Goal: Obtain resource: Download file/media

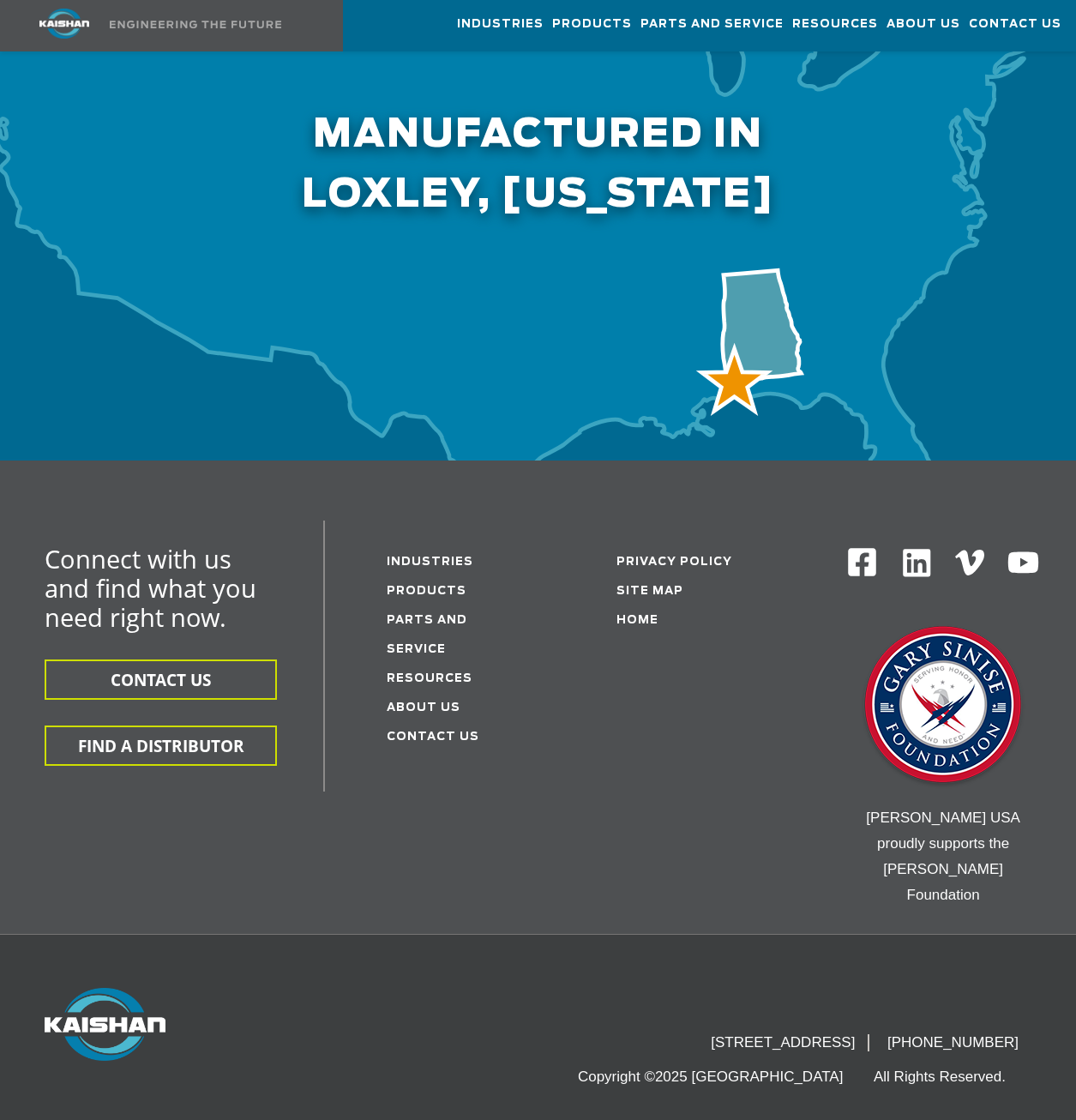
scroll to position [5653, 0]
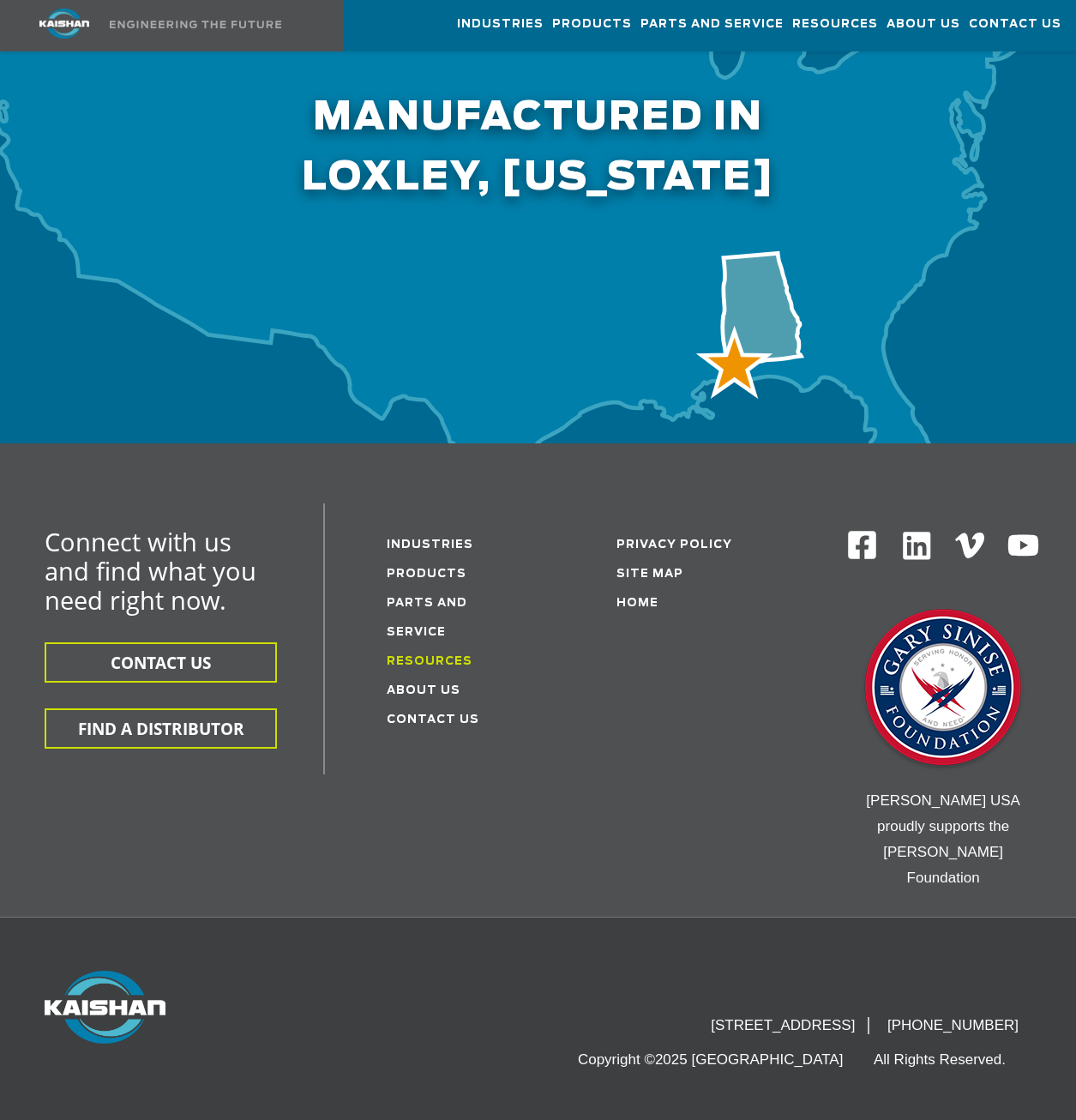
click at [448, 656] on link "Resources" at bounding box center [429, 662] width 85 height 11
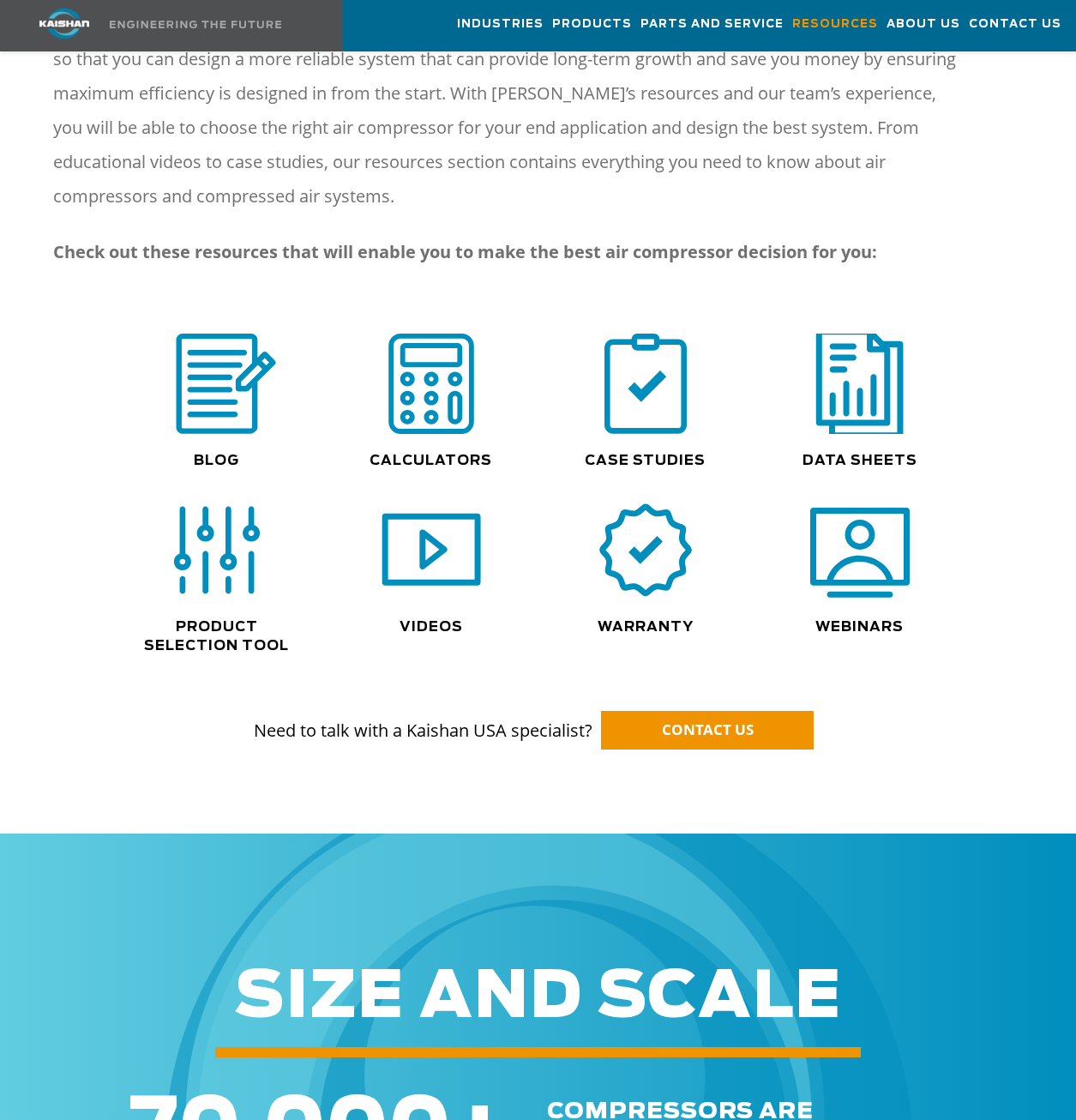
scroll to position [1085, 0]
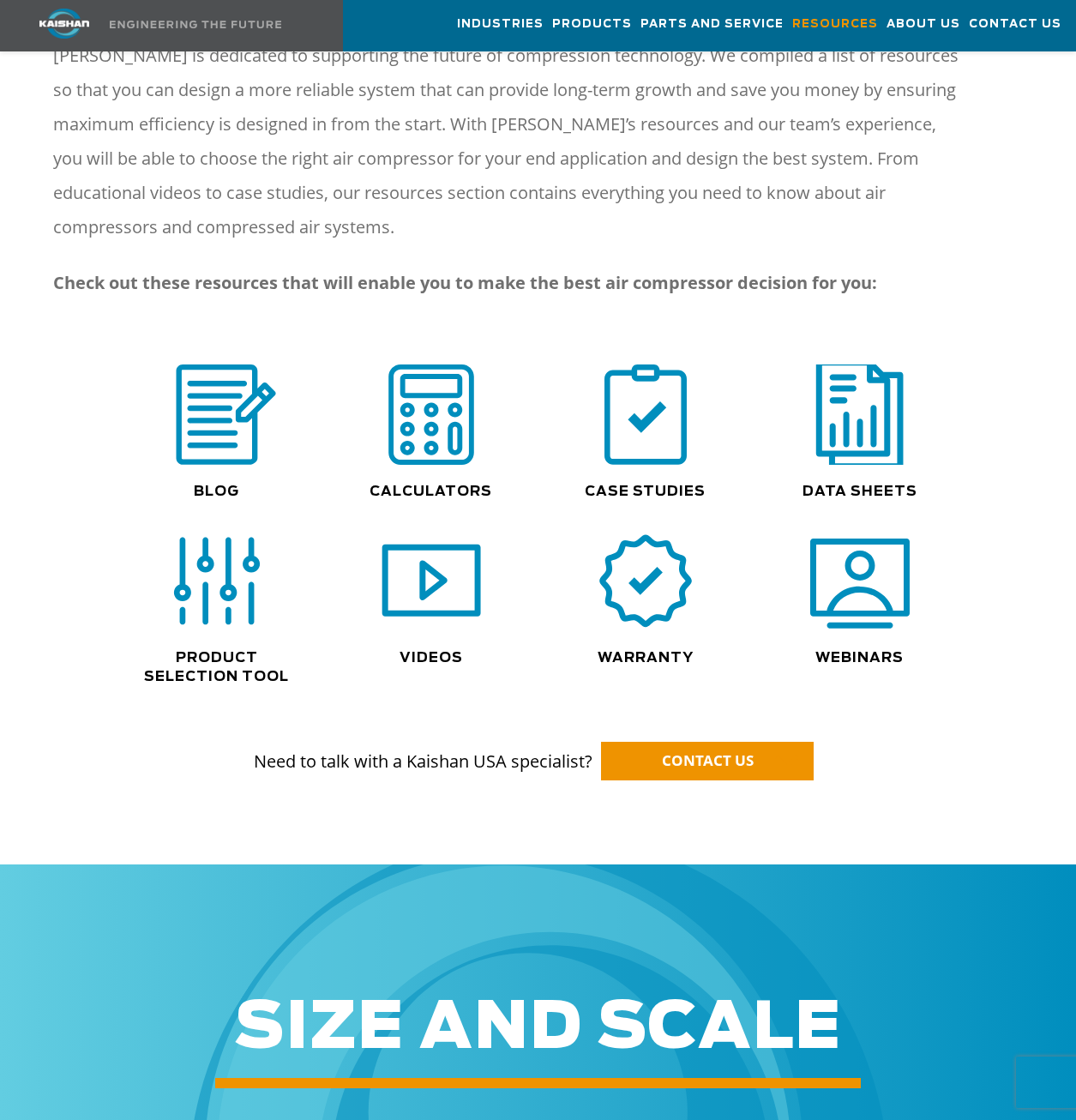
click at [845, 420] on img at bounding box center [860, 414] width 110 height 111
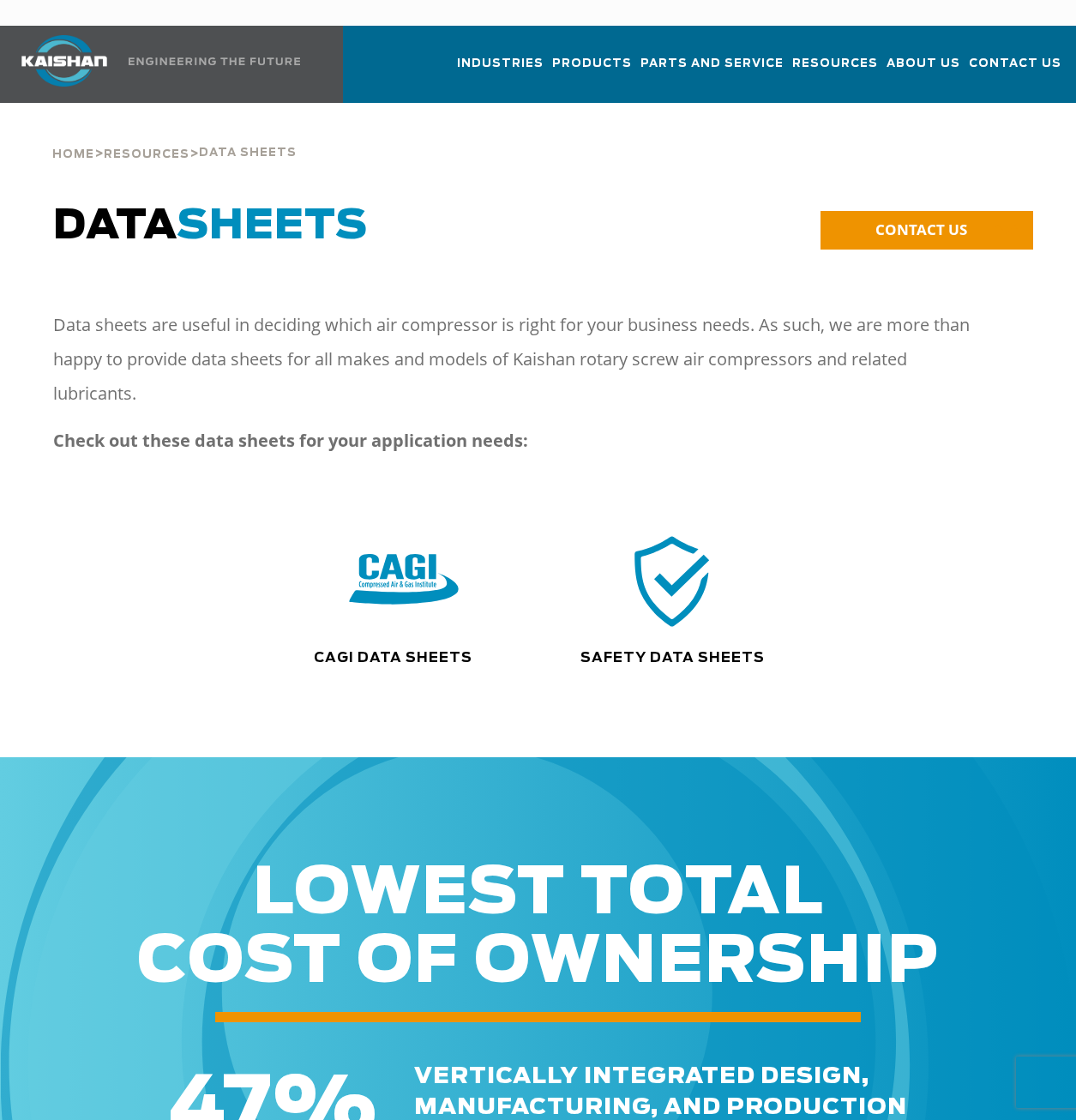
click at [425, 566] on img at bounding box center [404, 581] width 110 height 111
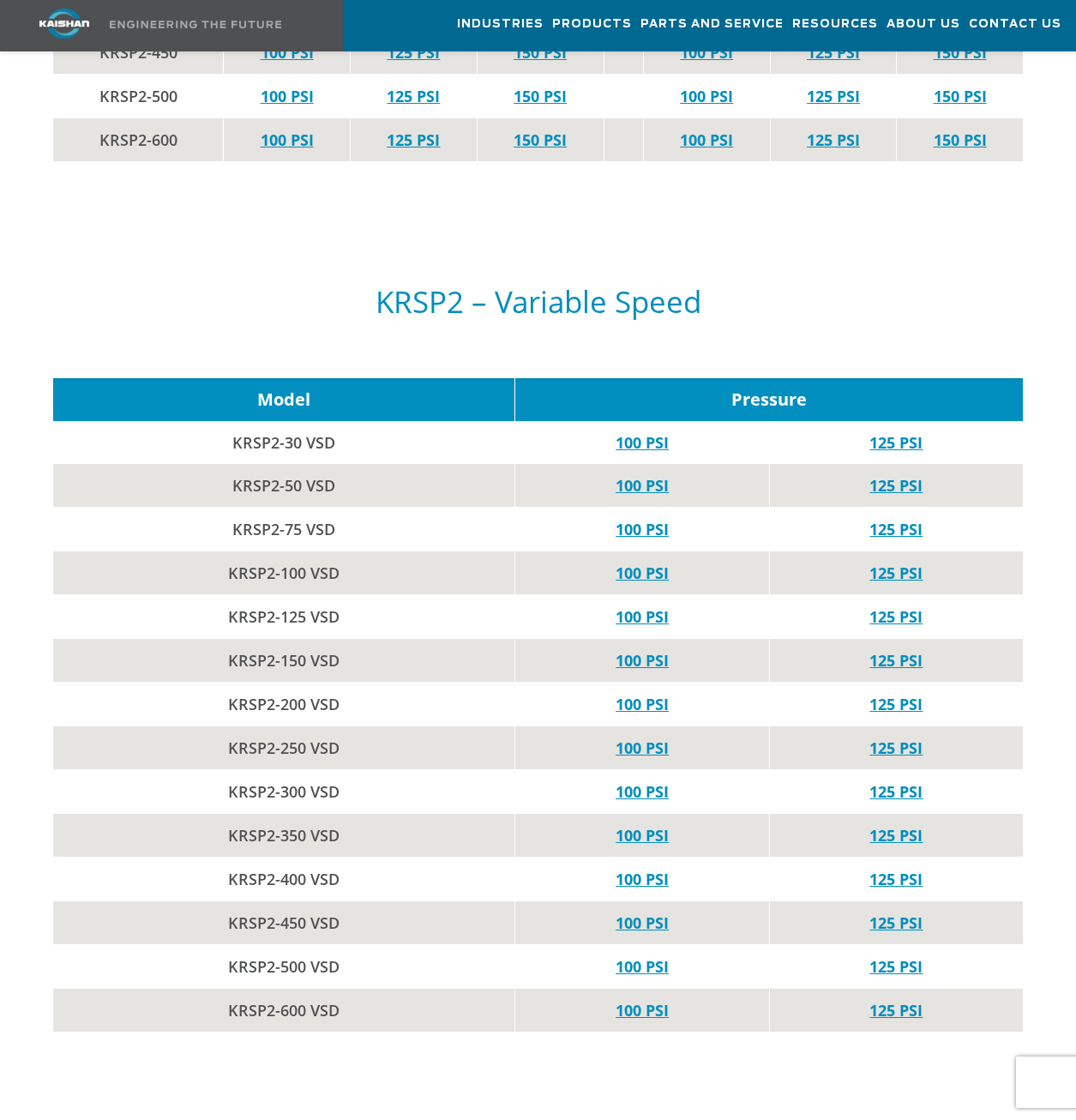
scroll to position [5315, 0]
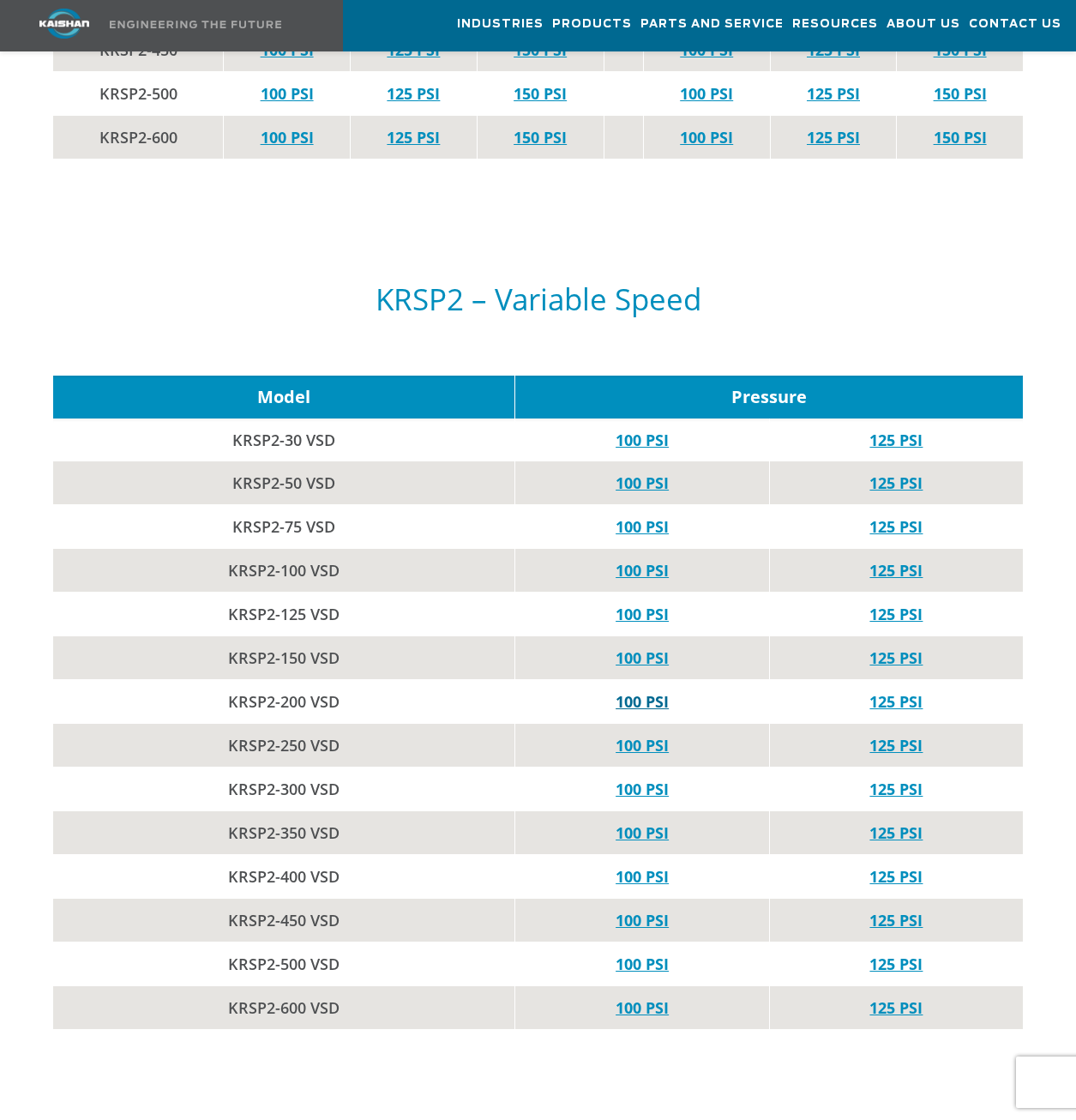
click at [629, 691] on link "100 PSI" at bounding box center [642, 701] width 53 height 21
